Goal: Task Accomplishment & Management: Manage account settings

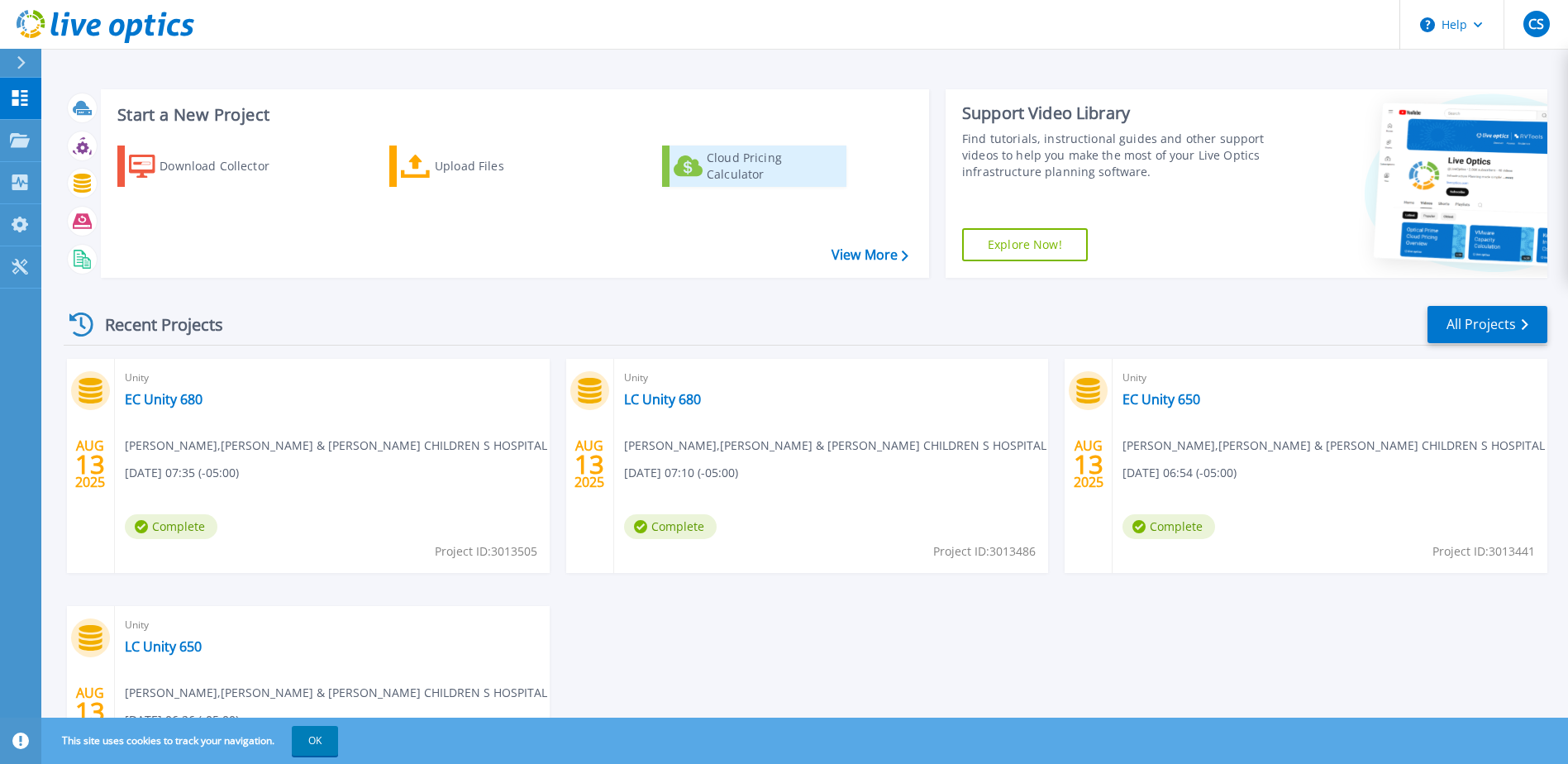
click at [817, 170] on div "Cloud Pricing Calculator" at bounding box center [773, 166] width 132 height 33
click at [17, 142] on icon at bounding box center [19, 140] width 19 height 14
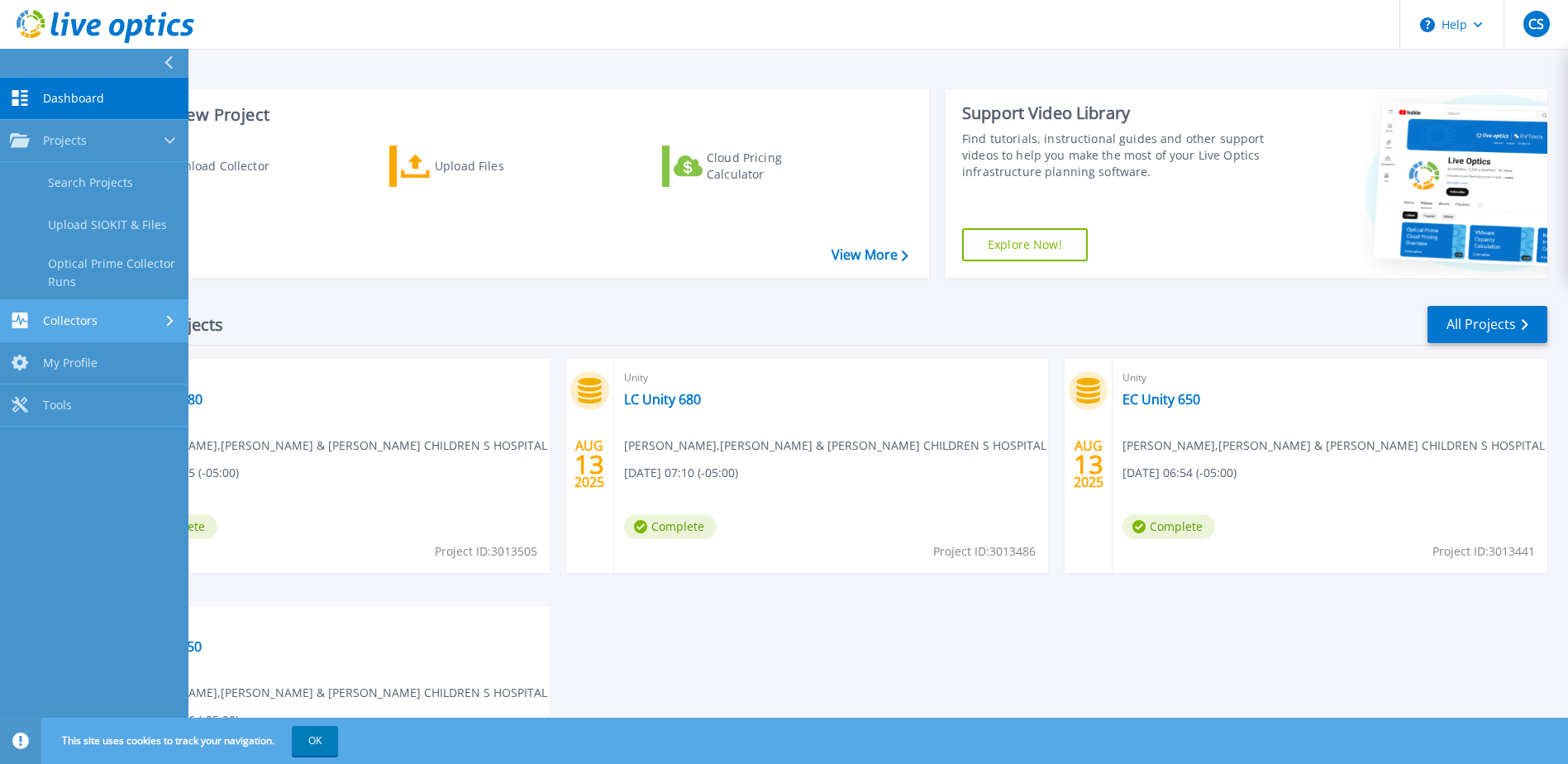
click at [114, 327] on div "Collectors" at bounding box center [94, 320] width 168 height 16
click at [111, 302] on link "My Profile My Profile" at bounding box center [94, 311] width 189 height 43
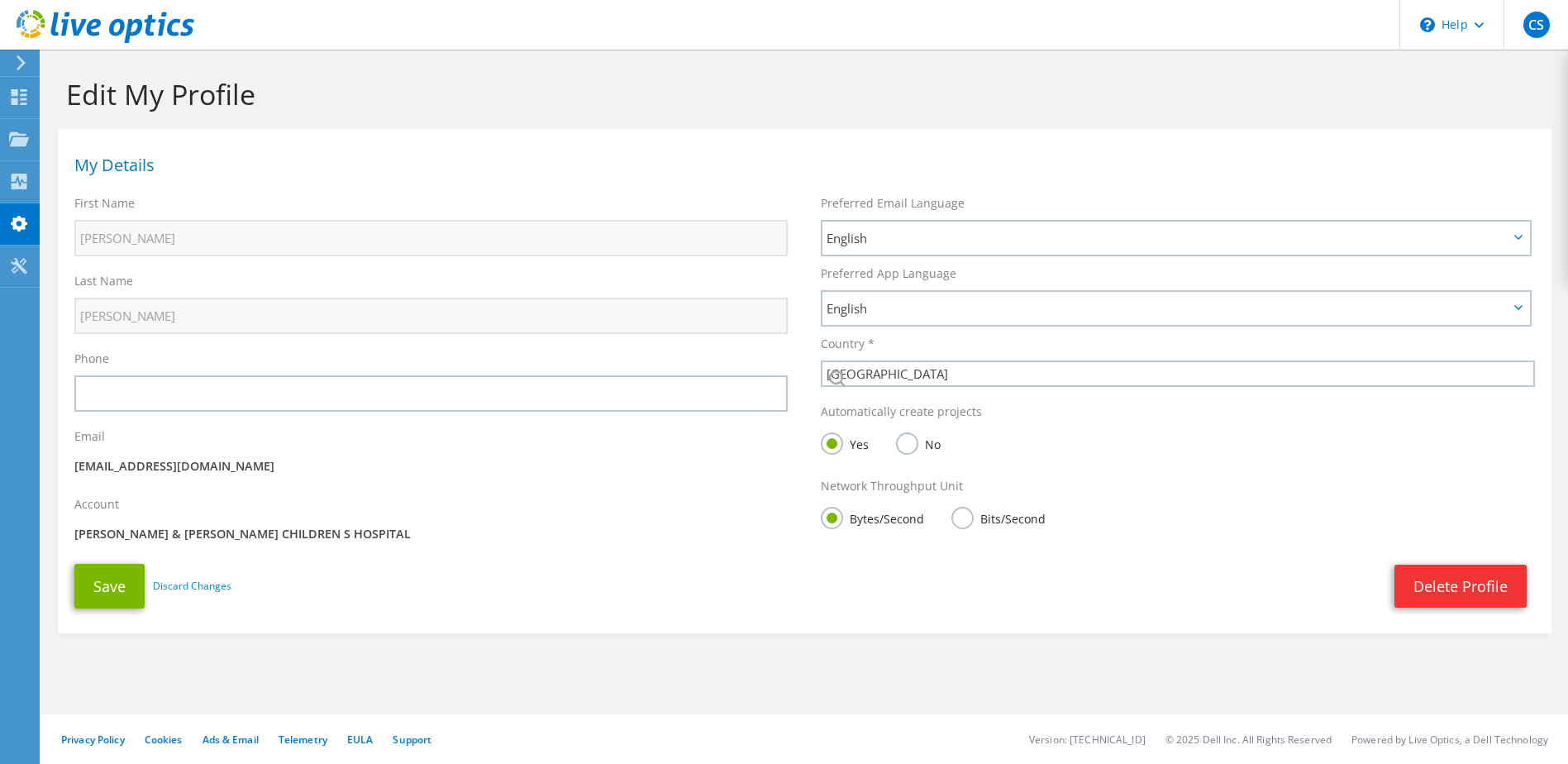
select select "224"
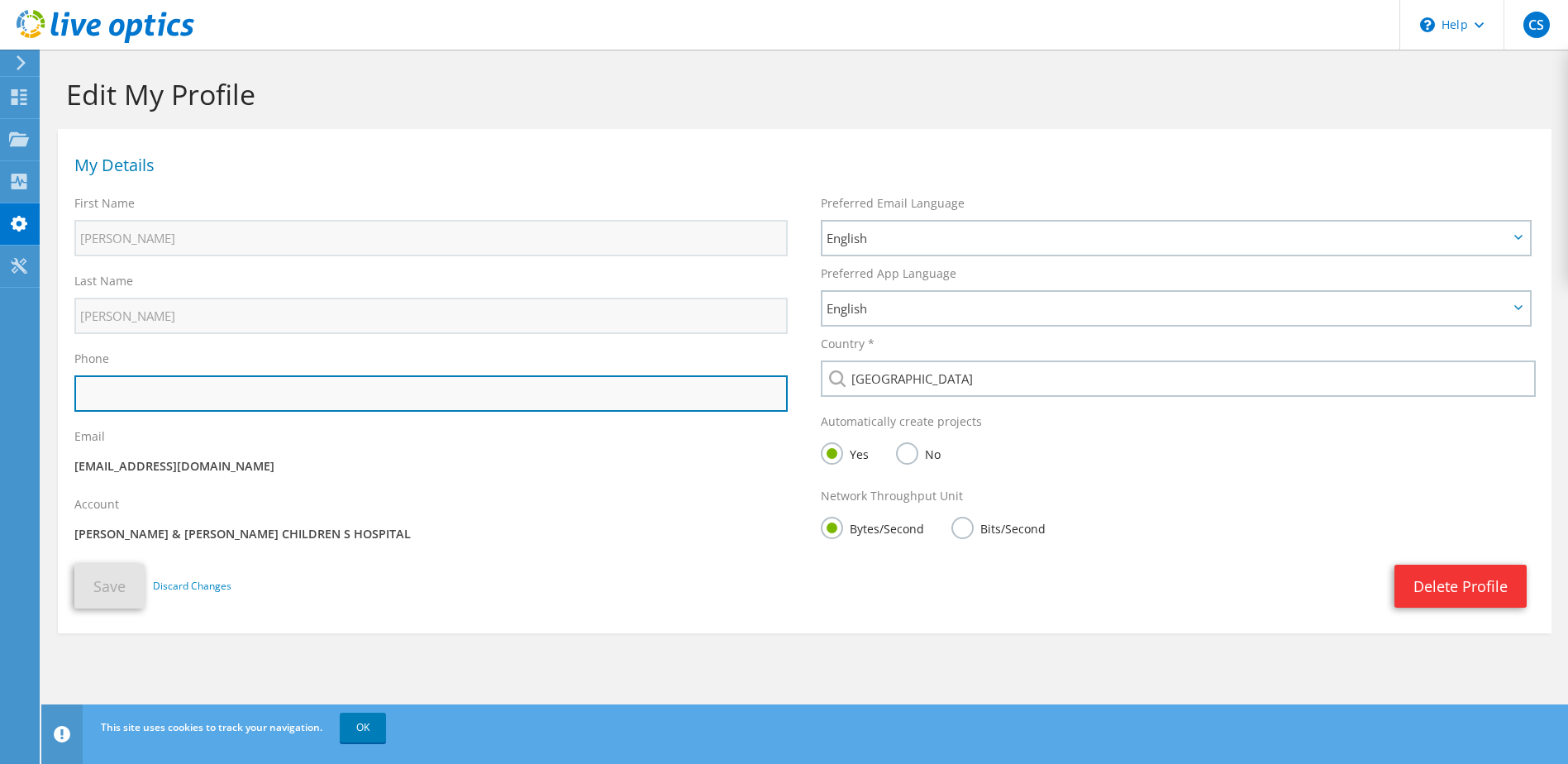
click at [168, 407] on input "text" at bounding box center [431, 393] width 714 height 36
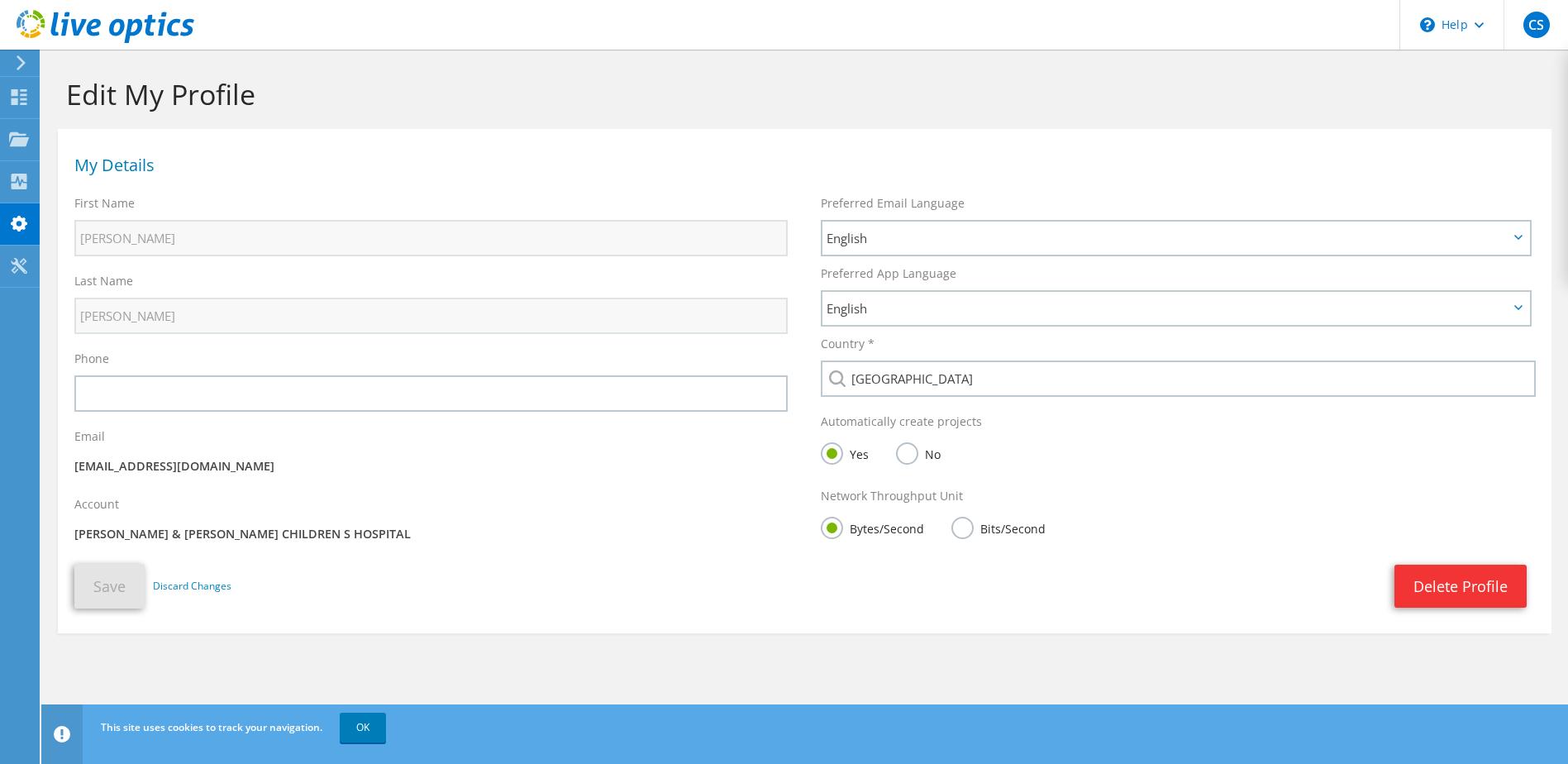
click at [623, 493] on div "Account ANN & ROBERT H. LURIE CHILDREN S HOSPITAL" at bounding box center [432, 522] width 747 height 68
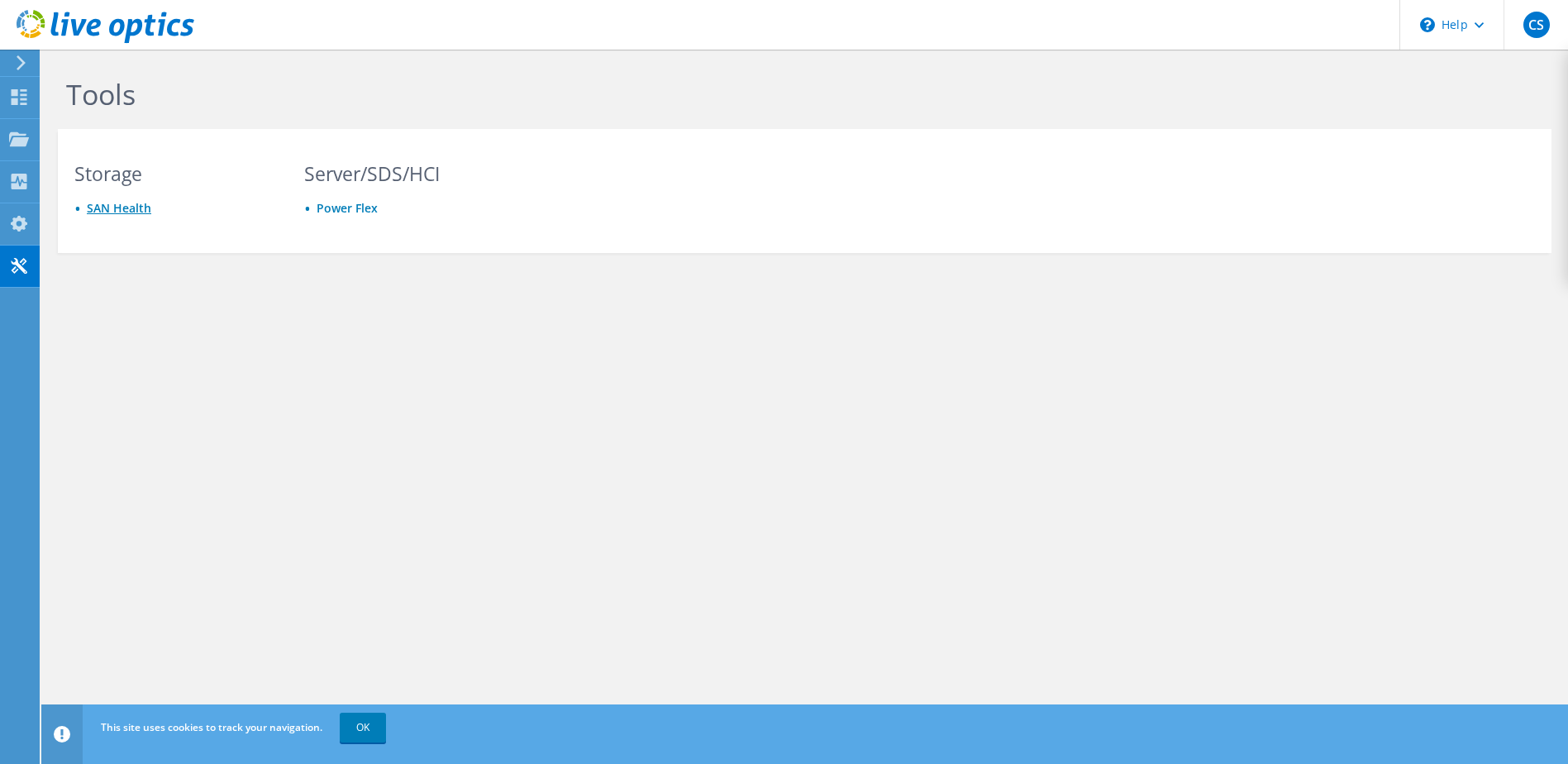
click at [92, 216] on link "SAN Health" at bounding box center [119, 207] width 65 height 16
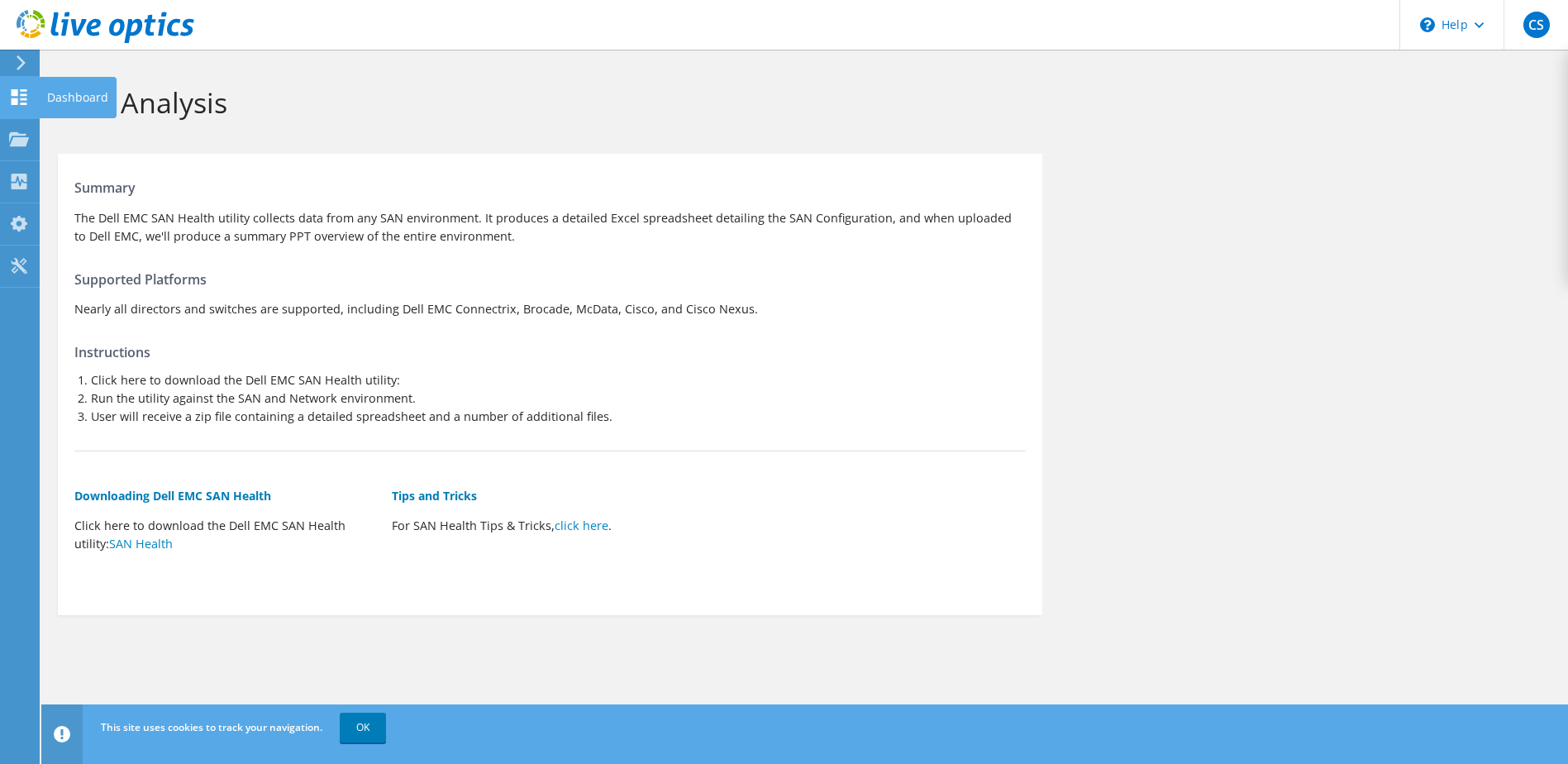
click at [25, 105] on div at bounding box center [18, 99] width 19 height 18
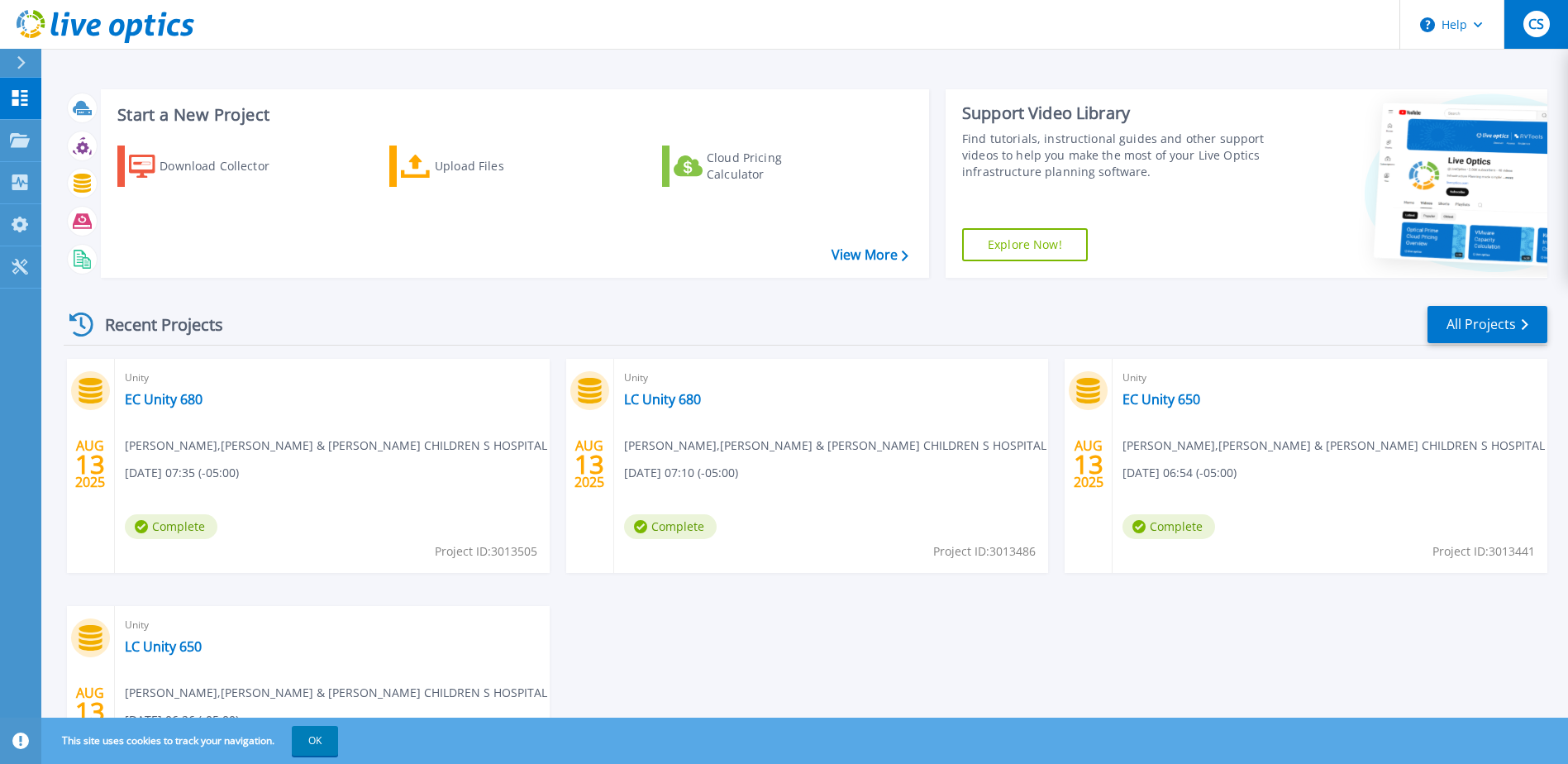
click at [1519, 35] on button "CS" at bounding box center [1537, 24] width 65 height 49
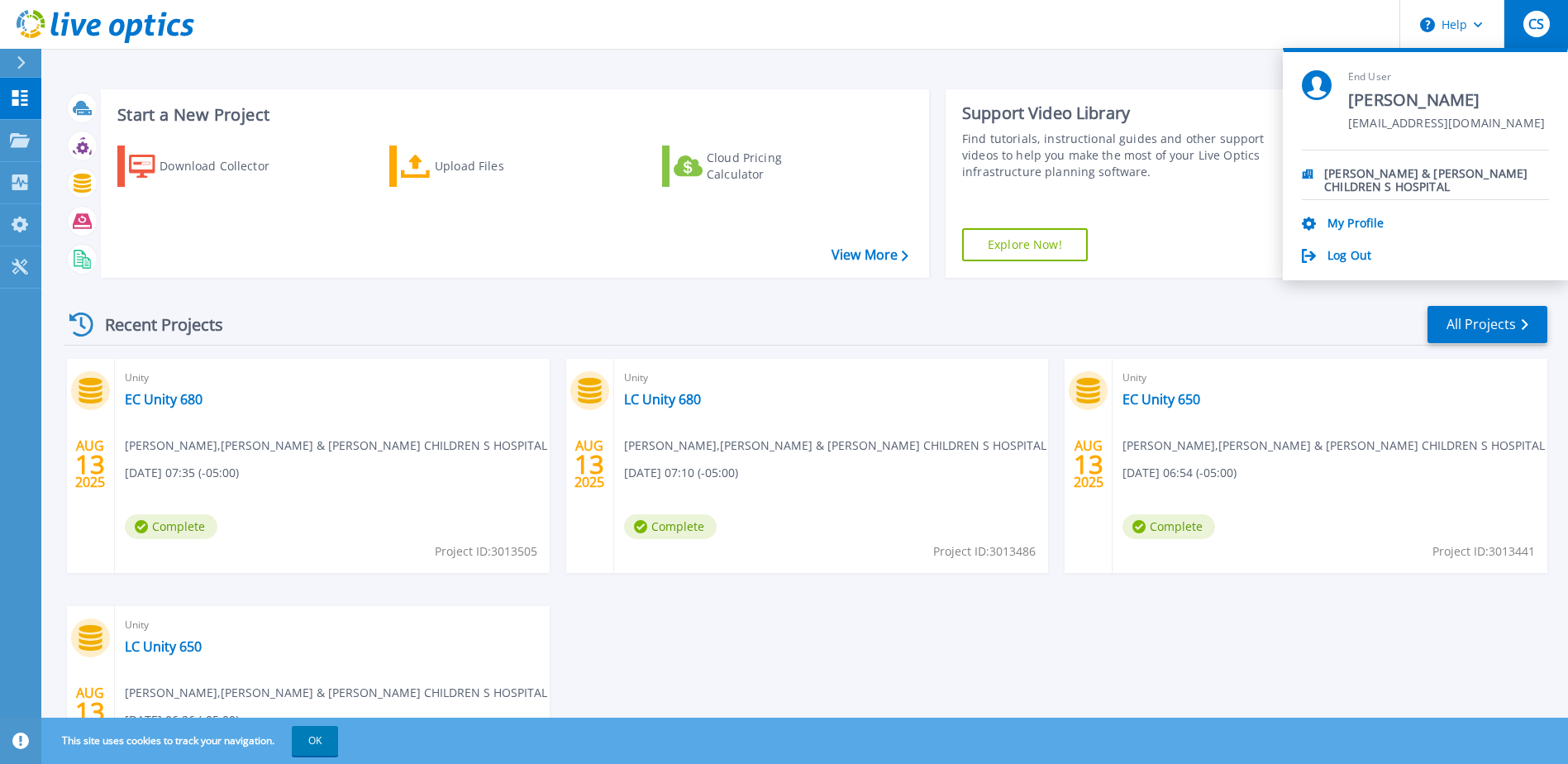
click at [1399, 223] on div "My Profile" at bounding box center [1425, 224] width 247 height 16
click at [1375, 227] on link "My Profile" at bounding box center [1355, 224] width 56 height 16
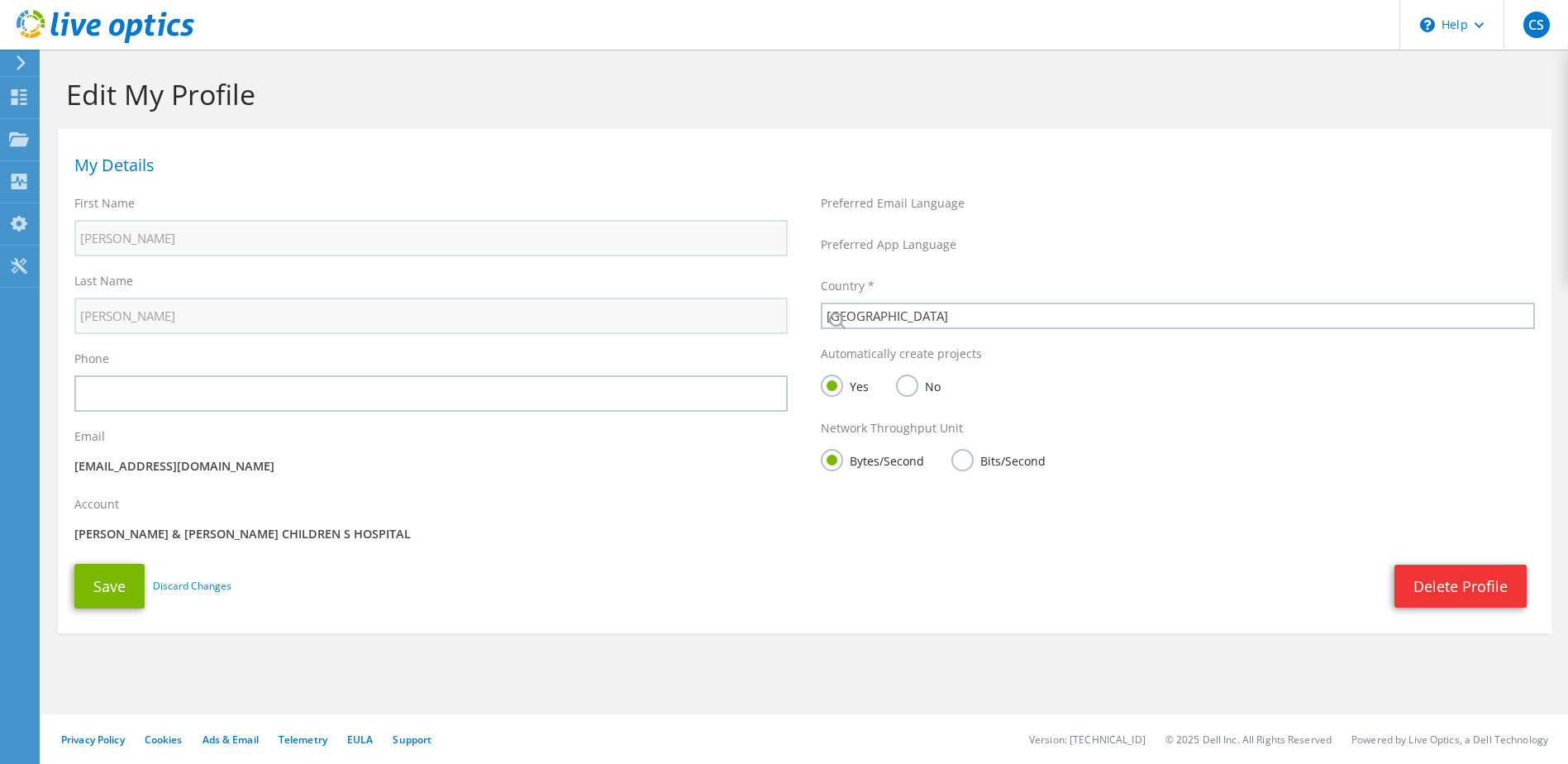
select select "224"
